Goal: Find specific page/section: Find specific page/section

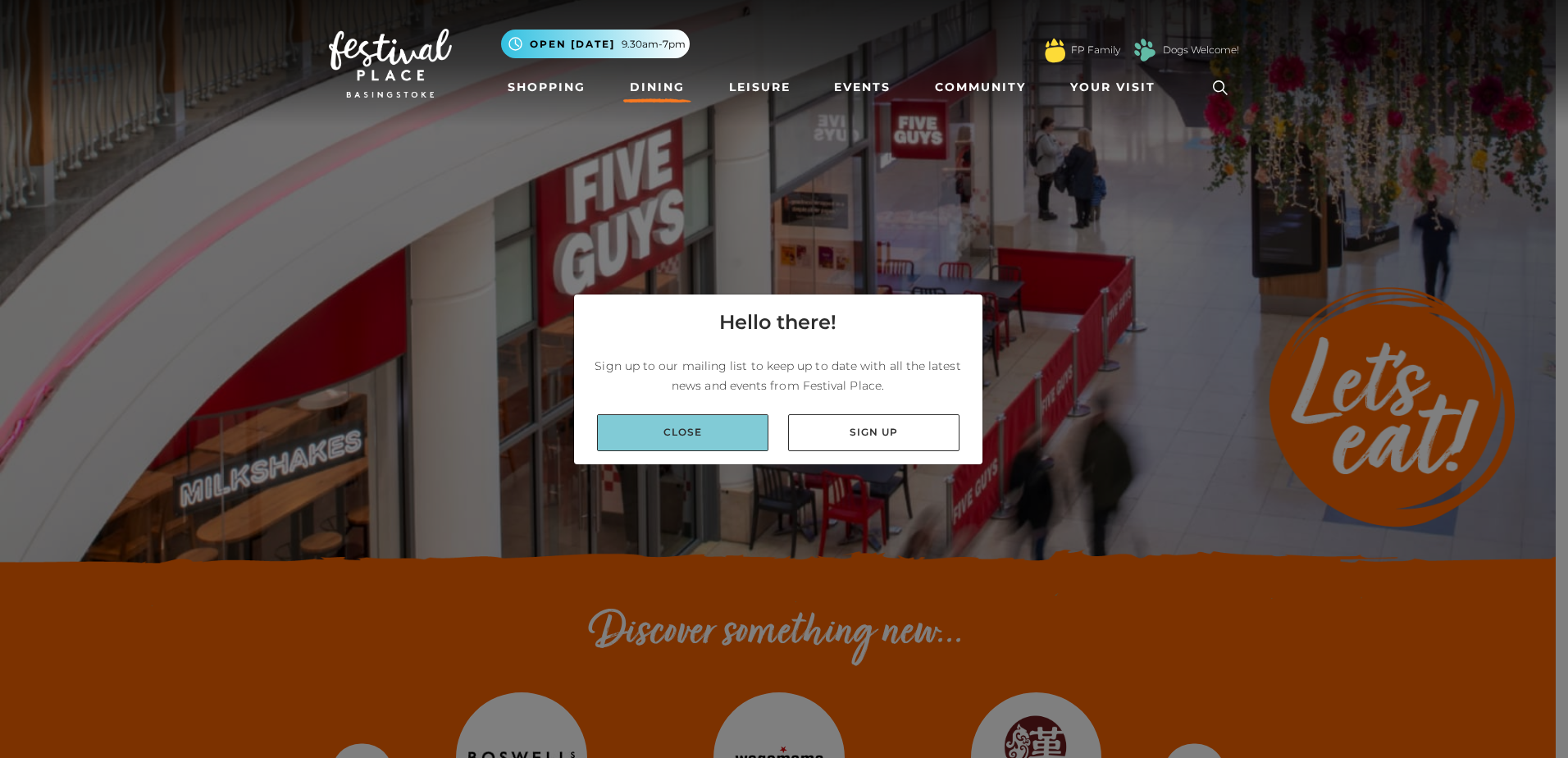
click at [697, 432] on link "Close" at bounding box center [683, 432] width 171 height 37
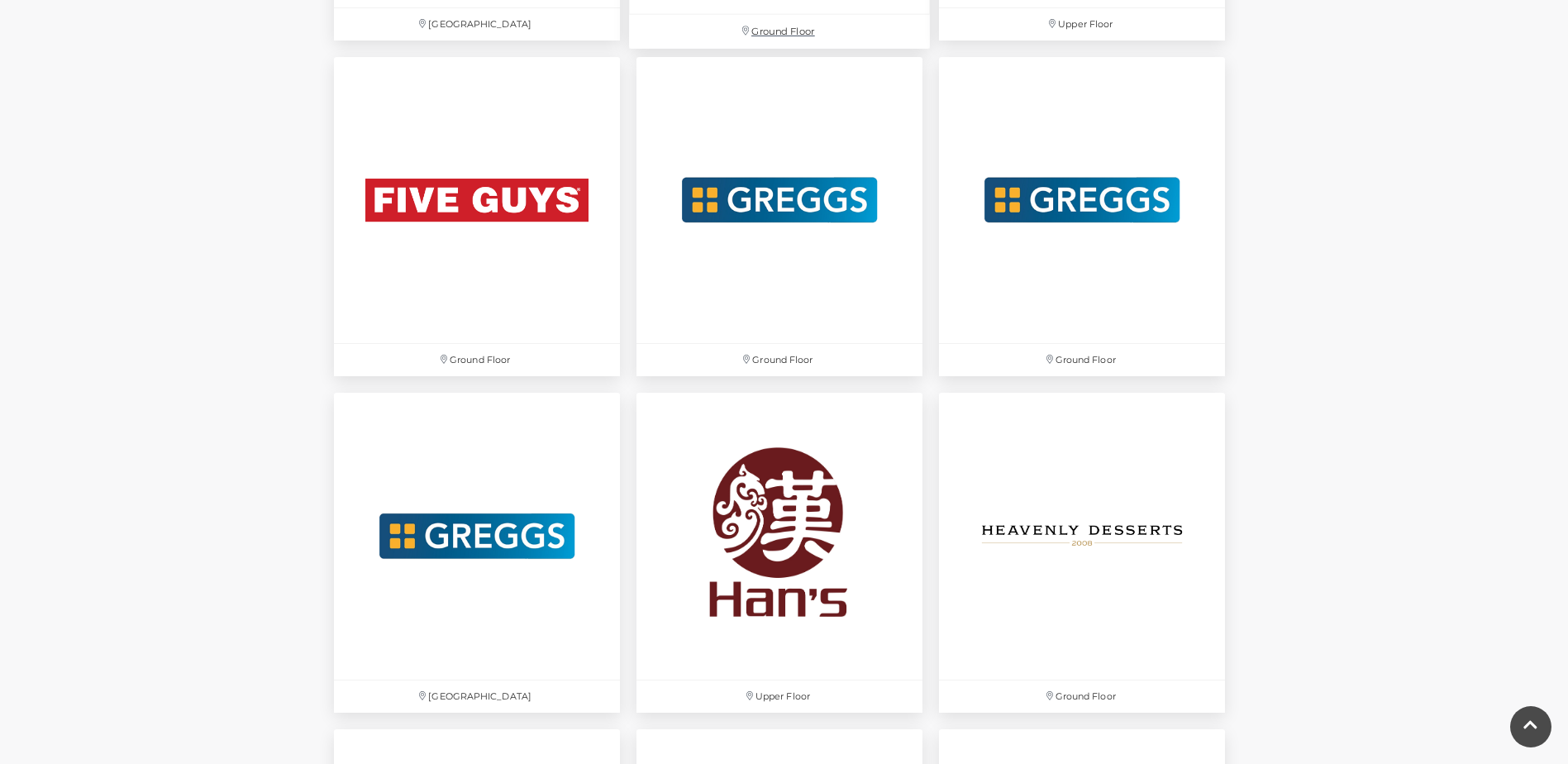
scroll to position [3059, 0]
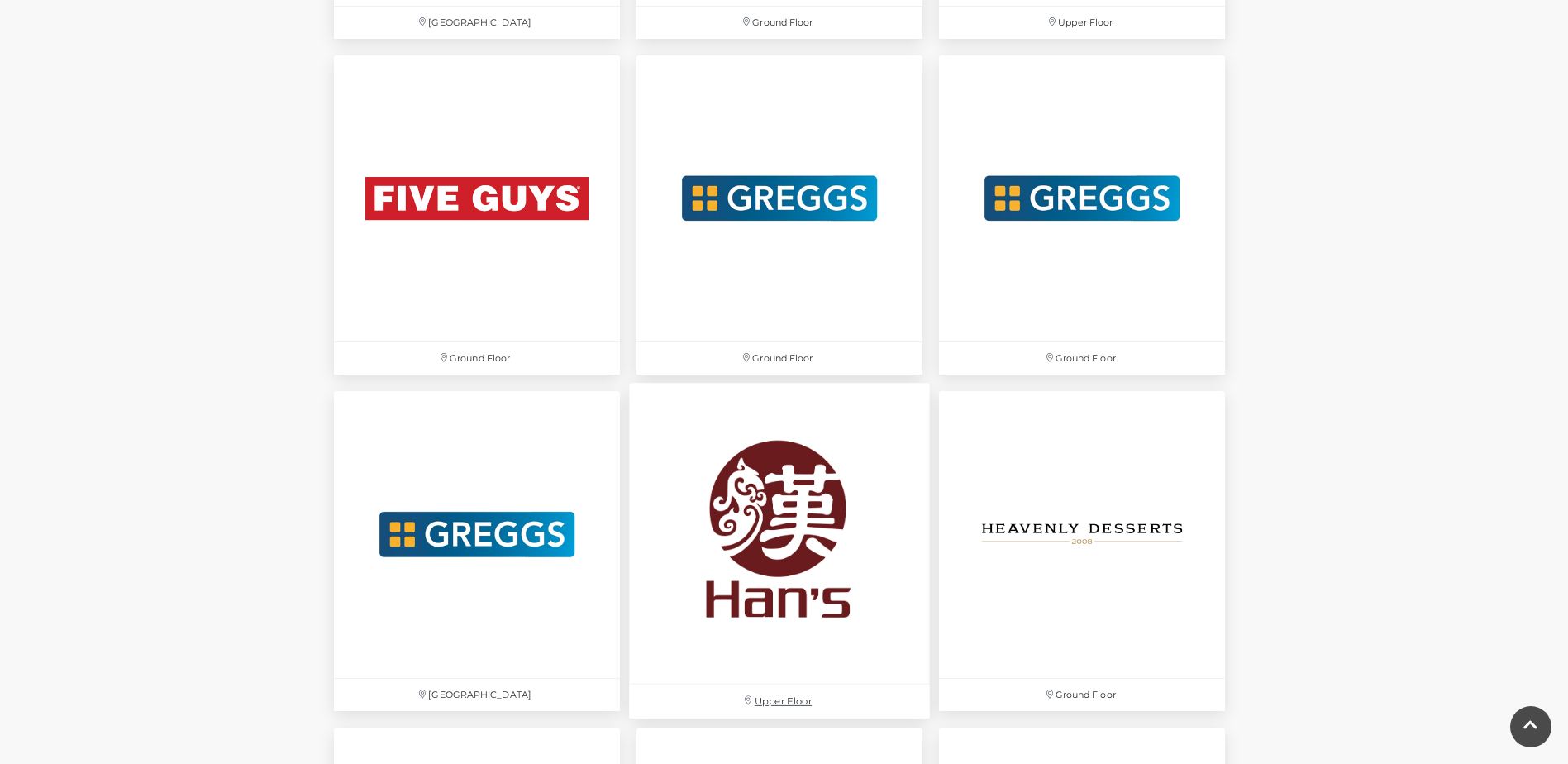
click at [810, 458] on img at bounding box center [780, 534] width 301 height 301
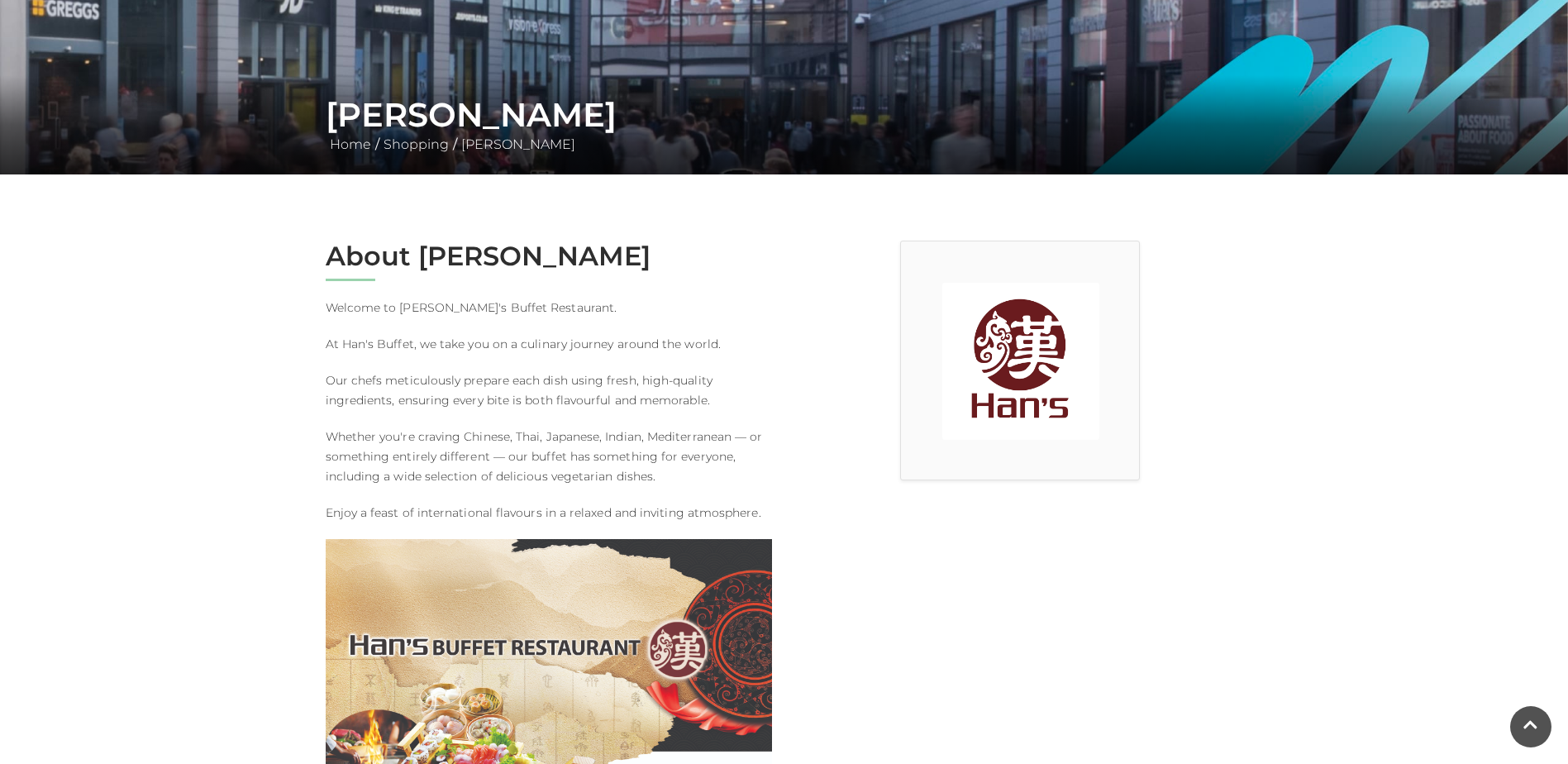
scroll to position [248, 0]
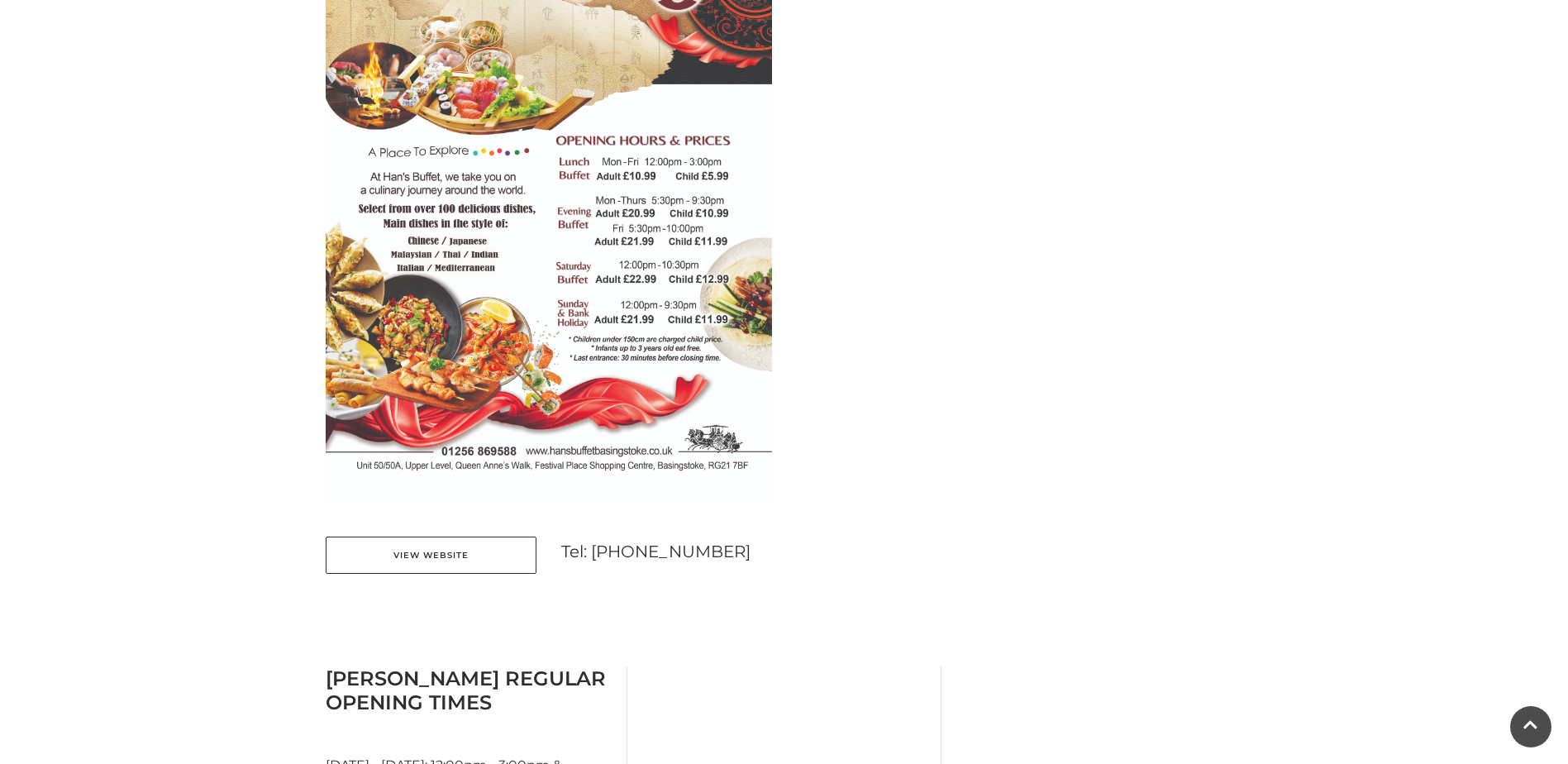
scroll to position [1075, 0]
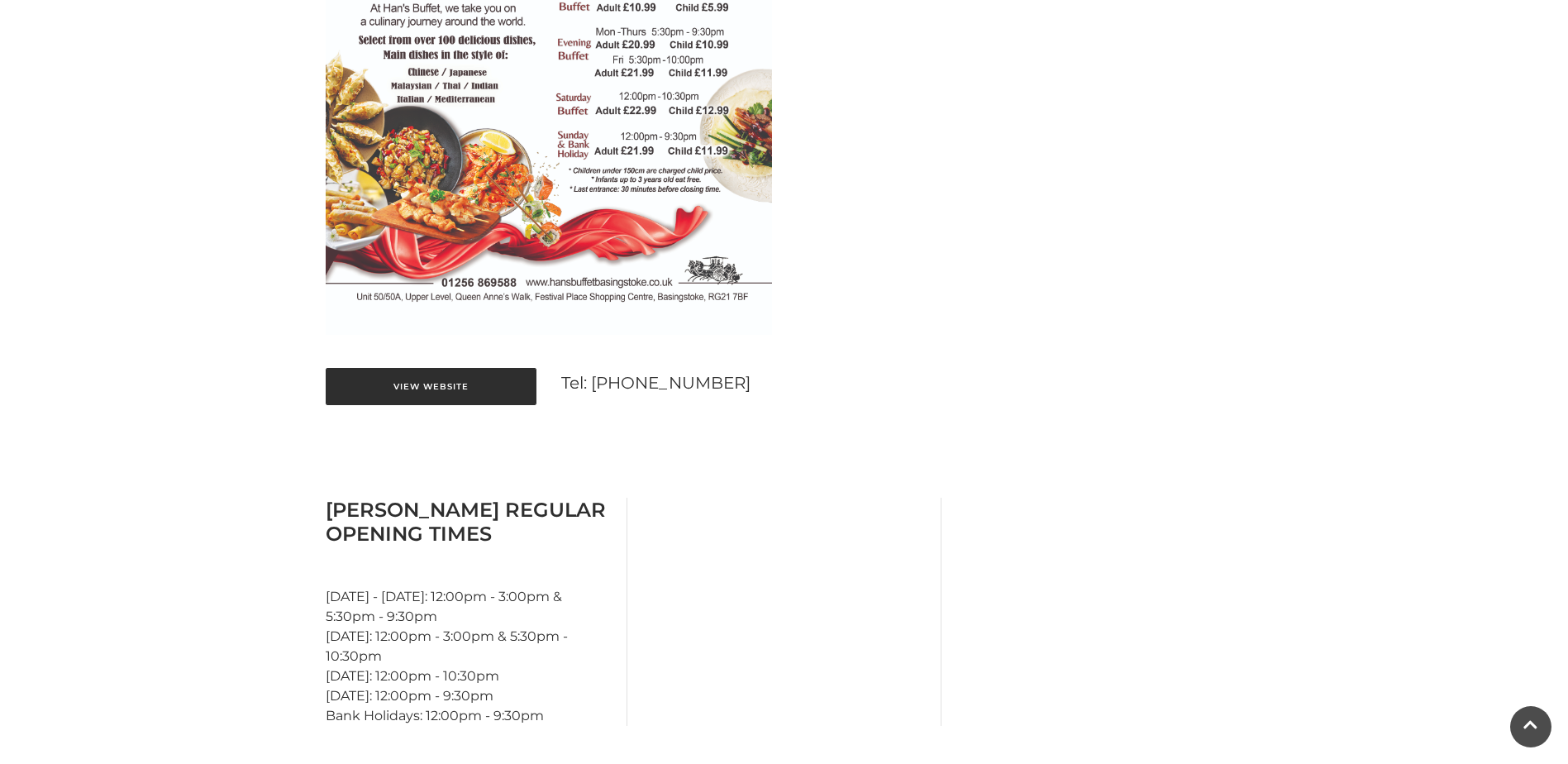
click at [464, 397] on link "View Website" at bounding box center [431, 387] width 211 height 38
